Goal: Transaction & Acquisition: Purchase product/service

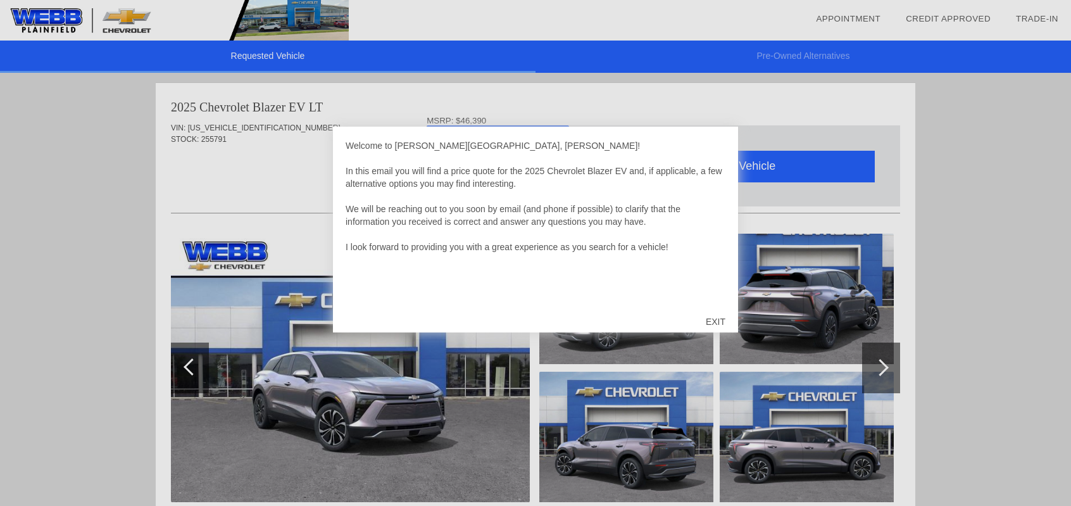
click at [711, 321] on div "EXIT" at bounding box center [715, 322] width 45 height 38
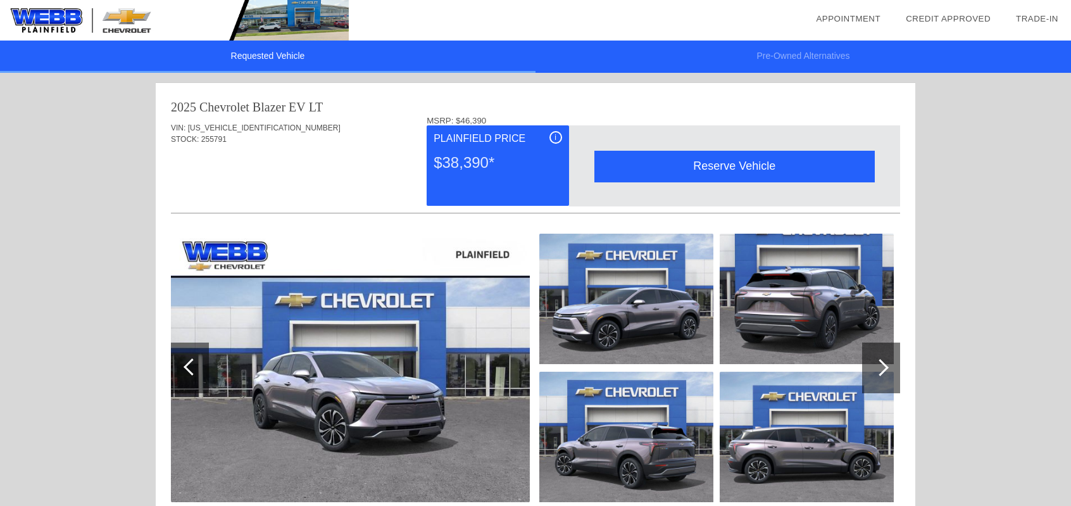
click at [558, 139] on div "i" at bounding box center [555, 137] width 13 height 13
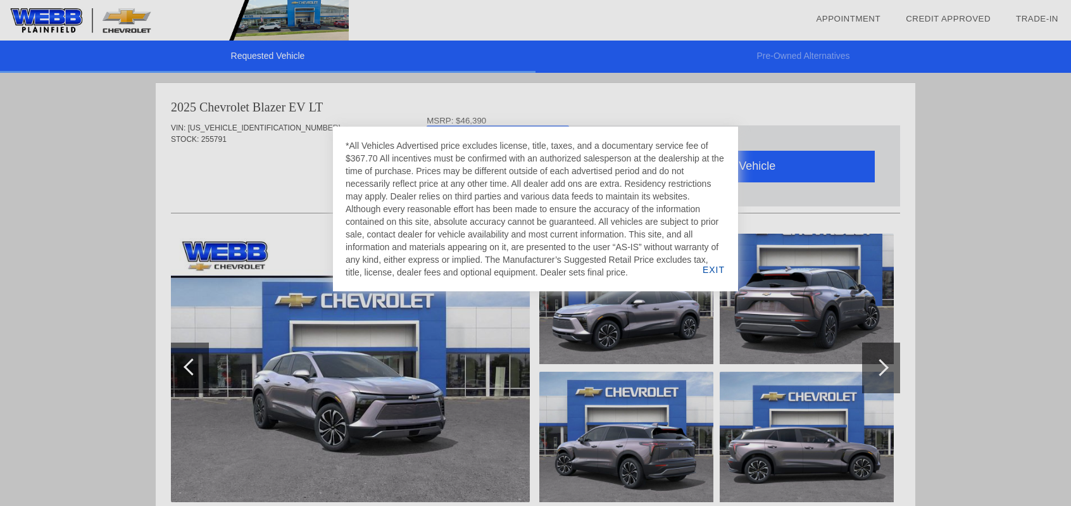
click at [711, 268] on div "EXIT" at bounding box center [713, 269] width 49 height 43
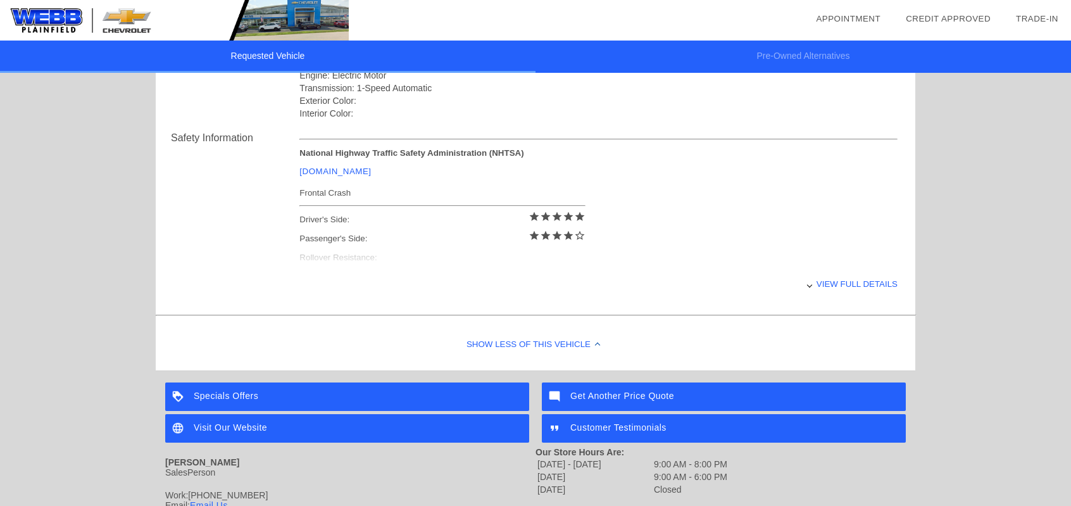
scroll to position [560, 0]
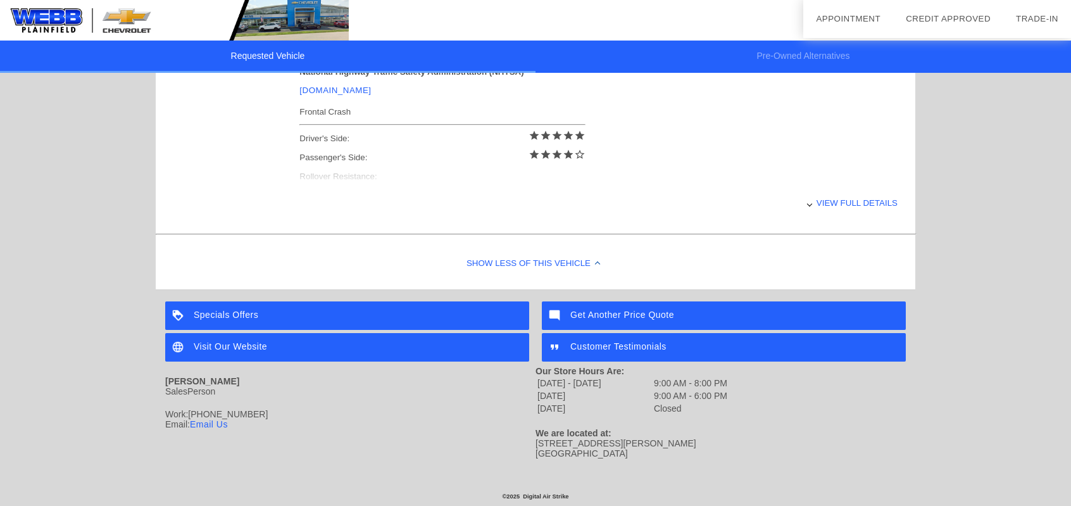
click at [860, 200] on div "View full details" at bounding box center [598, 202] width 598 height 31
click at [220, 312] on div "Specials Offers" at bounding box center [347, 315] width 364 height 28
click at [588, 312] on div "Get Another Price Quote" at bounding box center [724, 315] width 364 height 28
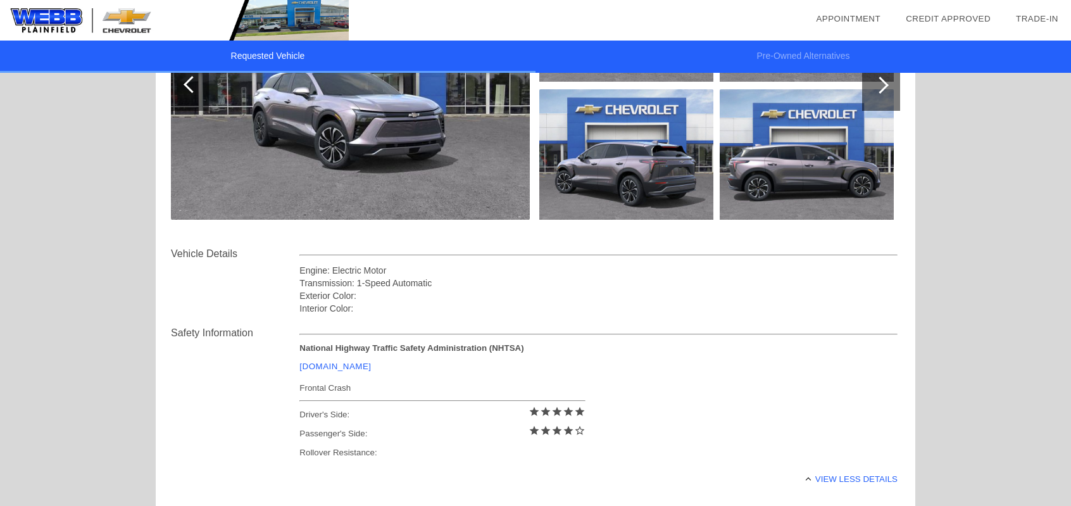
scroll to position [0, 0]
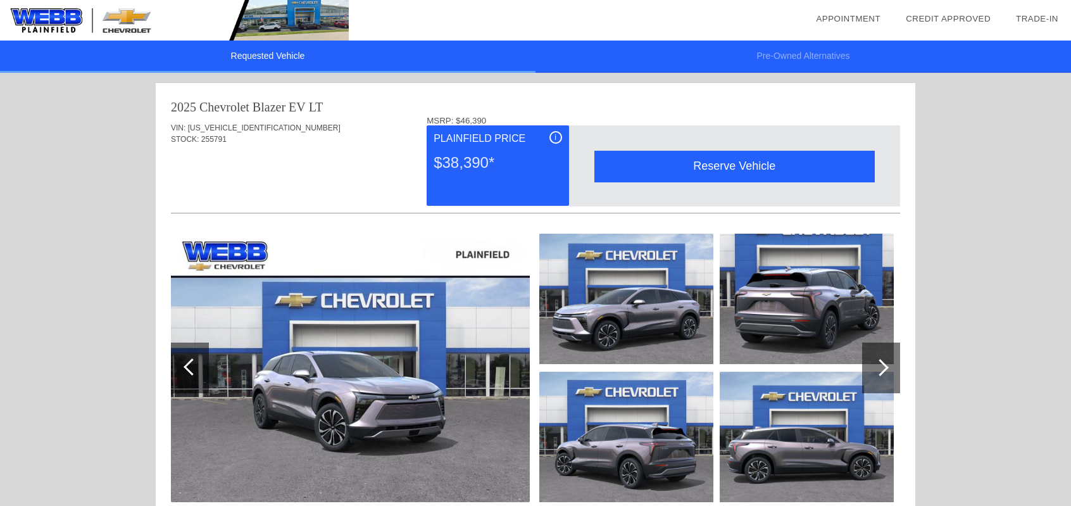
click at [53, 22] on img at bounding box center [174, 20] width 349 height 41
